Goal: Task Accomplishment & Management: Complete application form

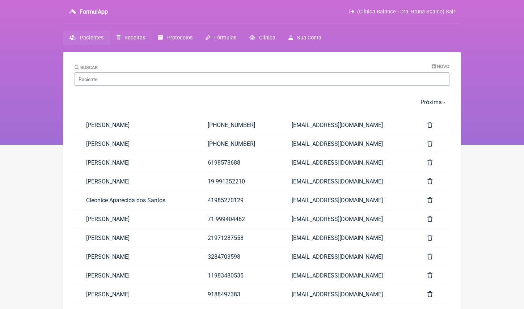
click at [138, 40] on span "Receitas" at bounding box center [135, 38] width 21 height 6
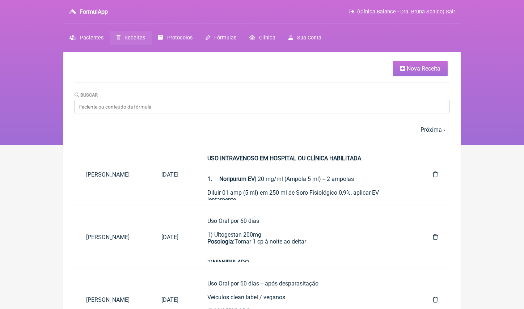
click at [437, 68] on span "Nova Receita" at bounding box center [424, 68] width 34 height 7
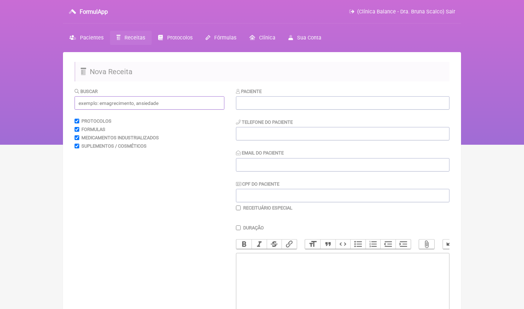
click at [184, 106] on input "text" at bounding box center [150, 102] width 150 height 13
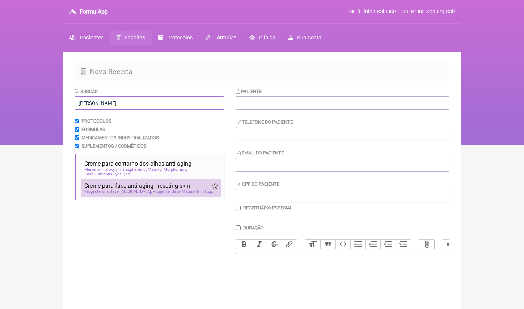
type input "[PERSON_NAME]"
click at [131, 190] on span "[MEDICAL_DATA]" at bounding box center [136, 191] width 31 height 5
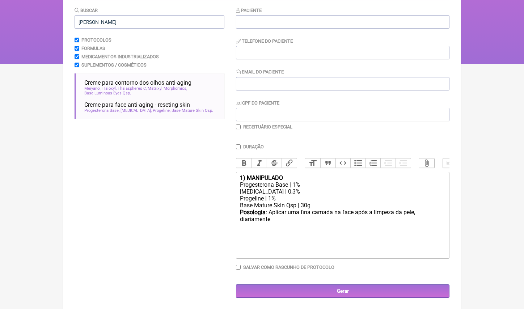
scroll to position [81, 0]
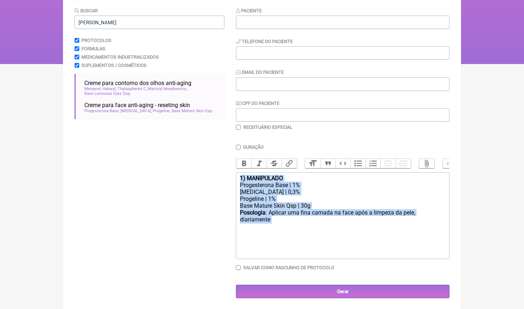
drag, startPoint x: 277, startPoint y: 218, endPoint x: 226, endPoint y: 172, distance: 68.4
click at [226, 172] on form "Buscar rugas menopausa Protocolos Formulas Medicamentos Industrializados Suplem…" at bounding box center [262, 153] width 375 height 292
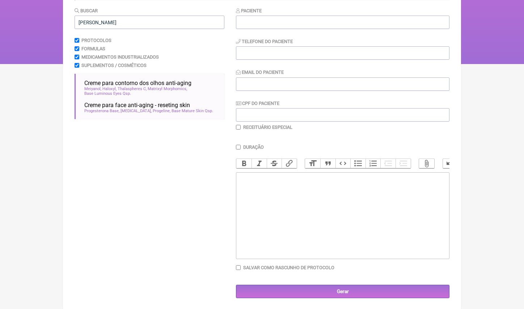
type trix-editor "<div><br><br></div>"
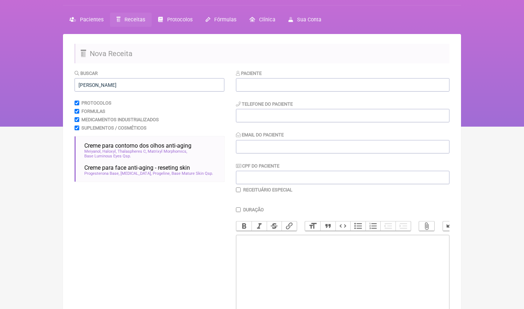
scroll to position [5, 0]
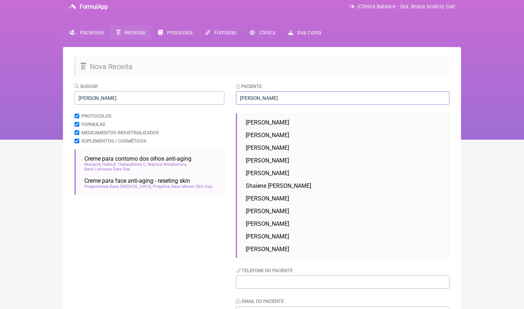
type input "[PERSON_NAME]"
click at [98, 34] on span "Pacientes" at bounding box center [92, 33] width 24 height 6
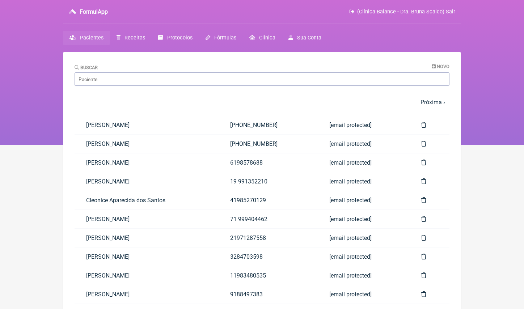
click at [115, 109] on nav "1 2 3 4 5 … Próxima › Última »" at bounding box center [262, 102] width 375 height 16
click at [116, 83] on input "Buscar" at bounding box center [262, 78] width 375 height 13
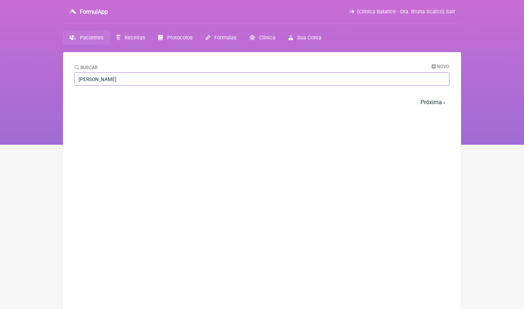
type input "[PERSON_NAME]"
click at [450, 11] on span "(Clínica Balance - Dra. Bruna Scalco) Sair" at bounding box center [406, 12] width 98 height 6
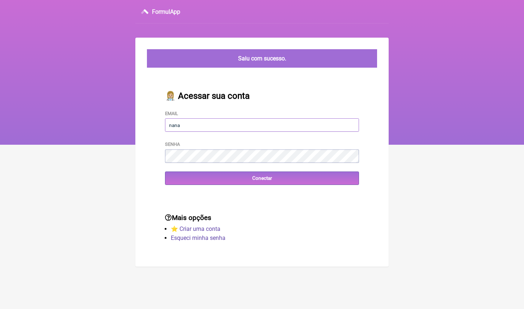
type input "[EMAIL_ADDRESS][DOMAIN_NAME]"
click at [262, 178] on input "Conectar" at bounding box center [262, 178] width 194 height 13
